Goal: Transaction & Acquisition: Purchase product/service

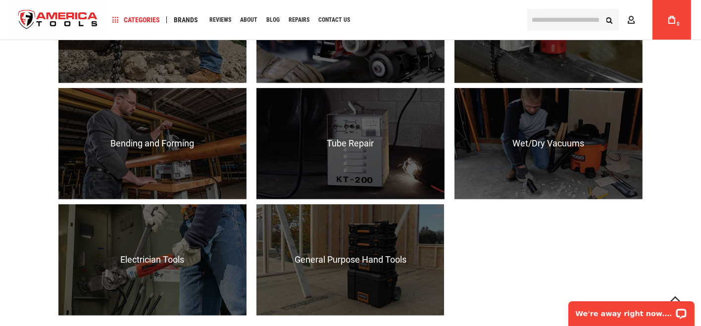
scroll to position [1015, 0]
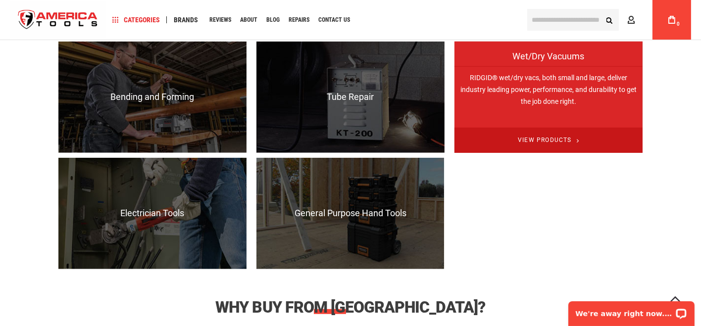
click at [551, 148] on span "View Products" at bounding box center [548, 140] width 188 height 25
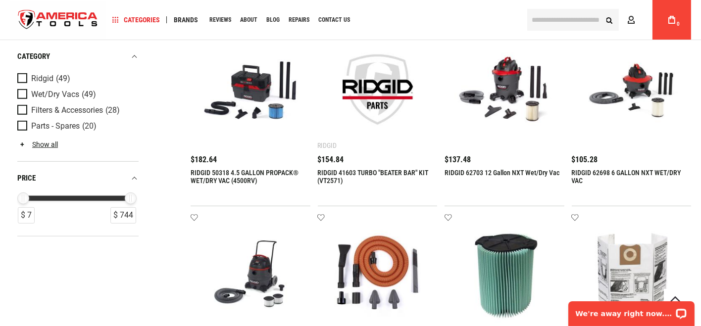
scroll to position [956, 0]
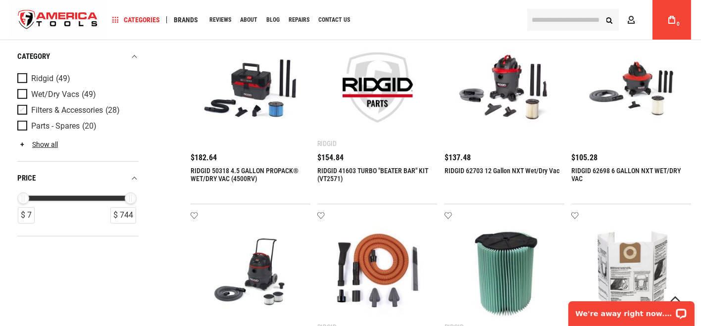
click at [25, 107] on span "Product Filters" at bounding box center [24, 110] width 14 height 11
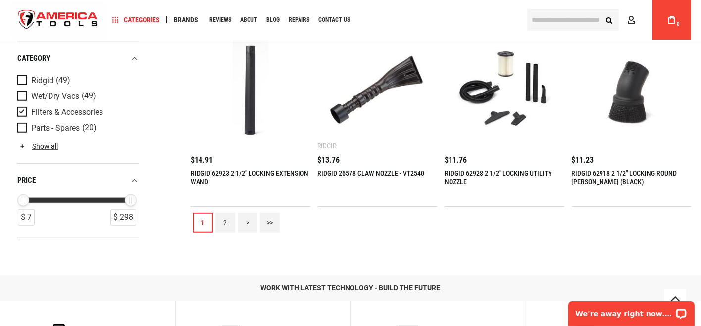
scroll to position [1135, 0]
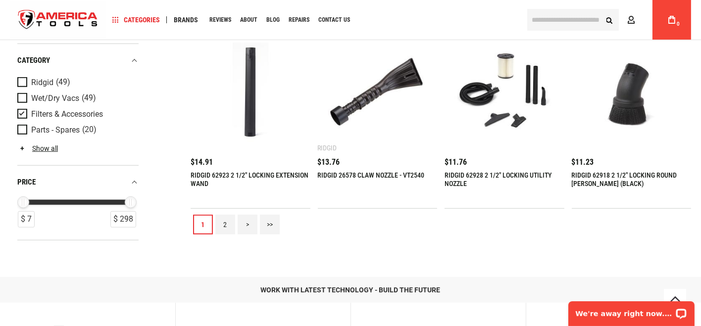
click at [231, 230] on link "2" at bounding box center [225, 225] width 20 height 20
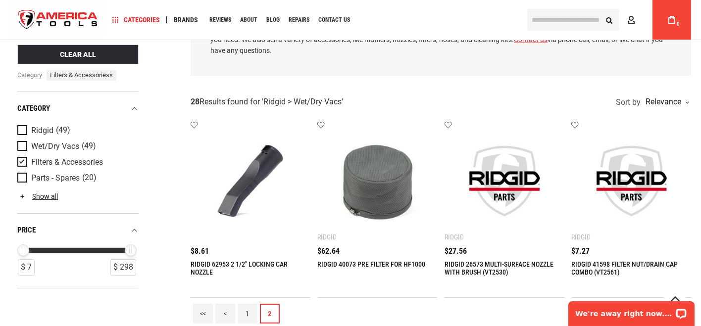
scroll to position [120, 0]
